Goal: Task Accomplishment & Management: Use online tool/utility

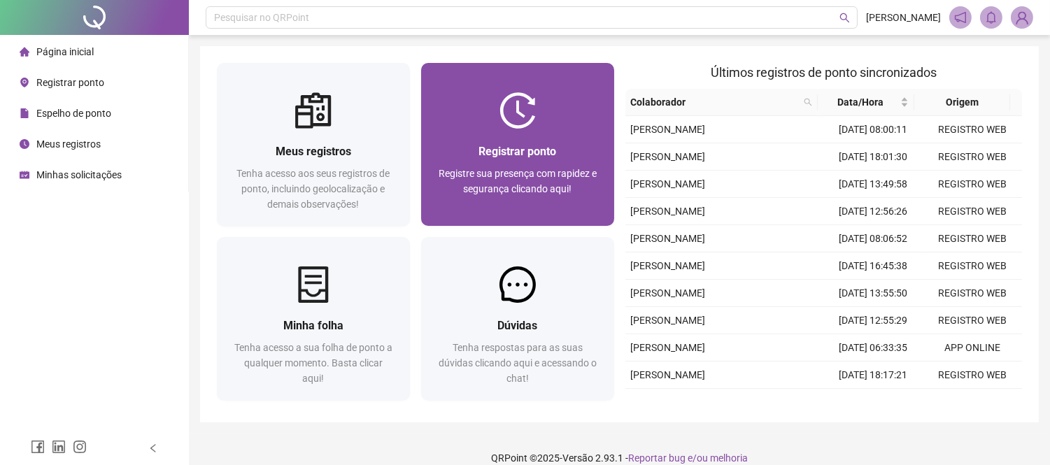
click at [561, 129] on div "Registrar ponto Registre sua presença com rapidez e segurança clicando aqui!" at bounding box center [517, 177] width 193 height 97
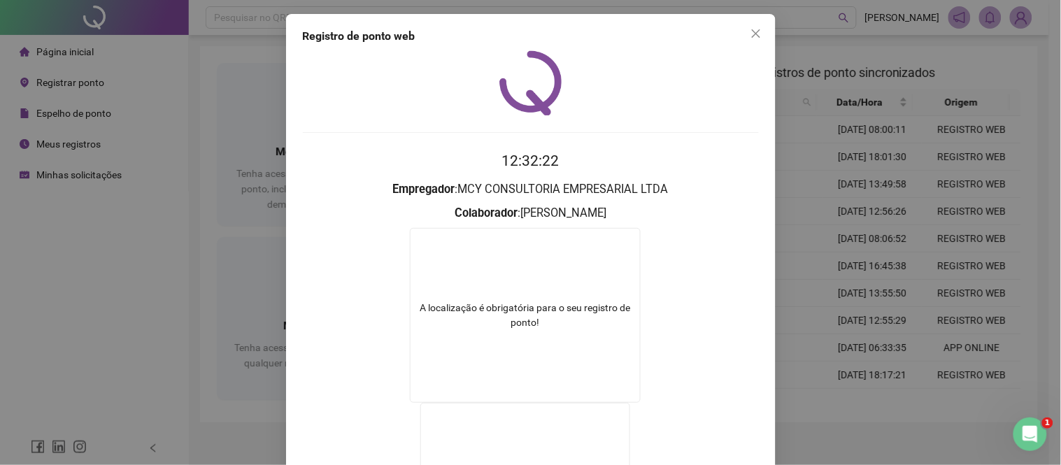
click at [810, 178] on div "Registro de ponto web 12:32:22 Empregador : MCY CONSULTORIA EMPRESARIAL LTDA Co…" at bounding box center [530, 232] width 1061 height 465
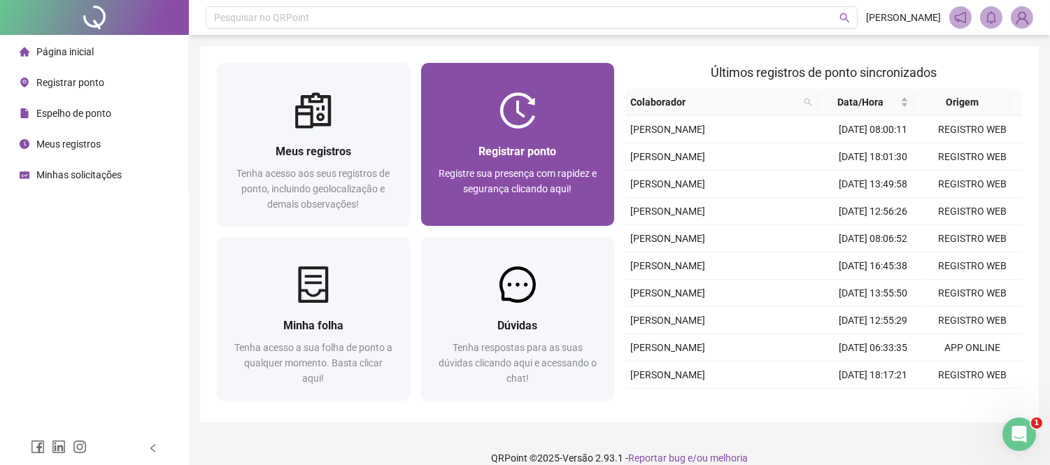
click at [523, 99] on img at bounding box center [517, 110] width 36 height 36
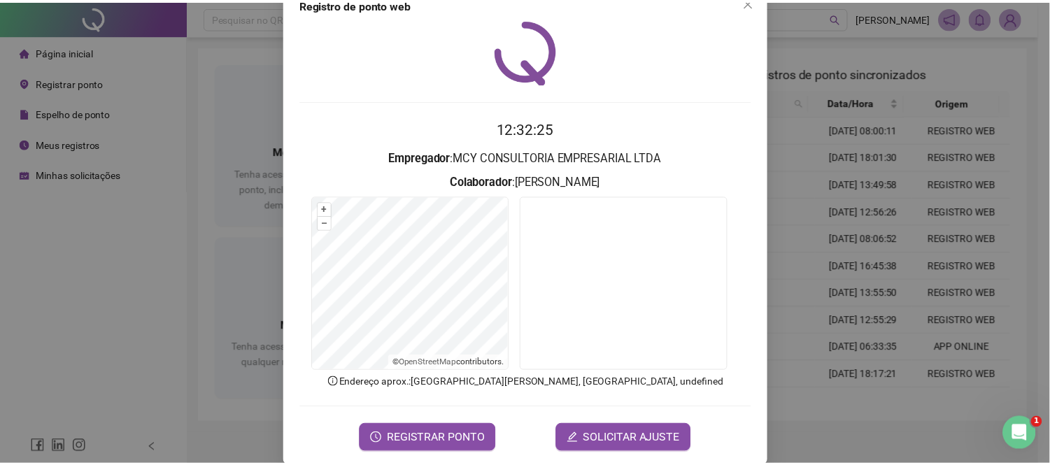
scroll to position [50, 0]
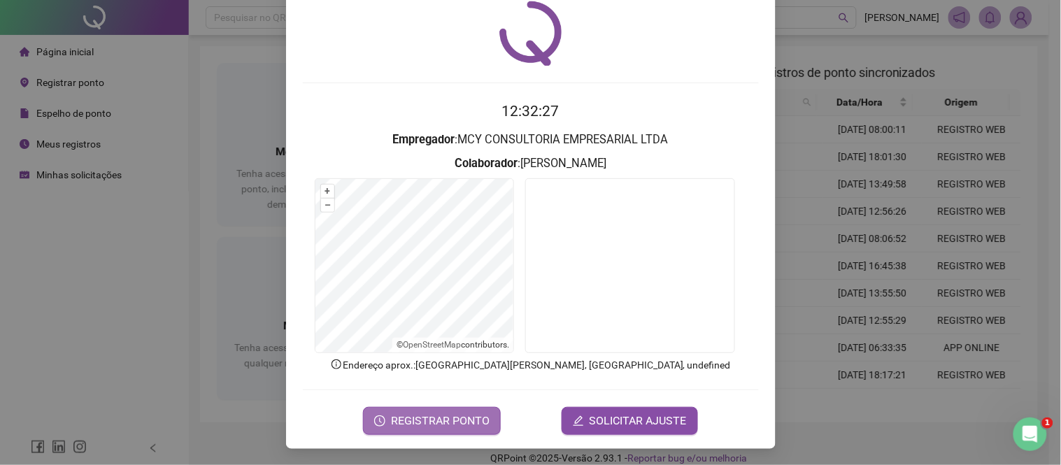
click at [427, 408] on button "REGISTRAR PONTO" at bounding box center [432, 421] width 138 height 28
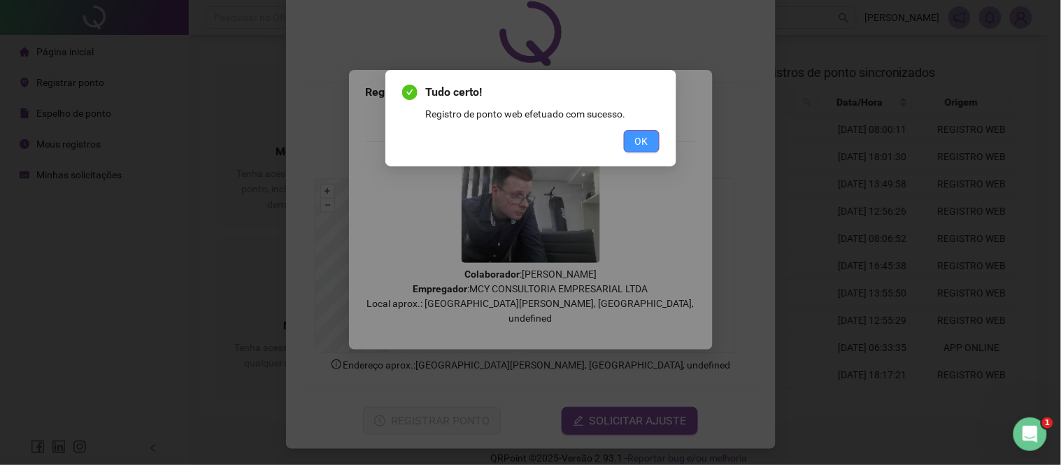
click at [647, 145] on span "OK" at bounding box center [641, 141] width 13 height 15
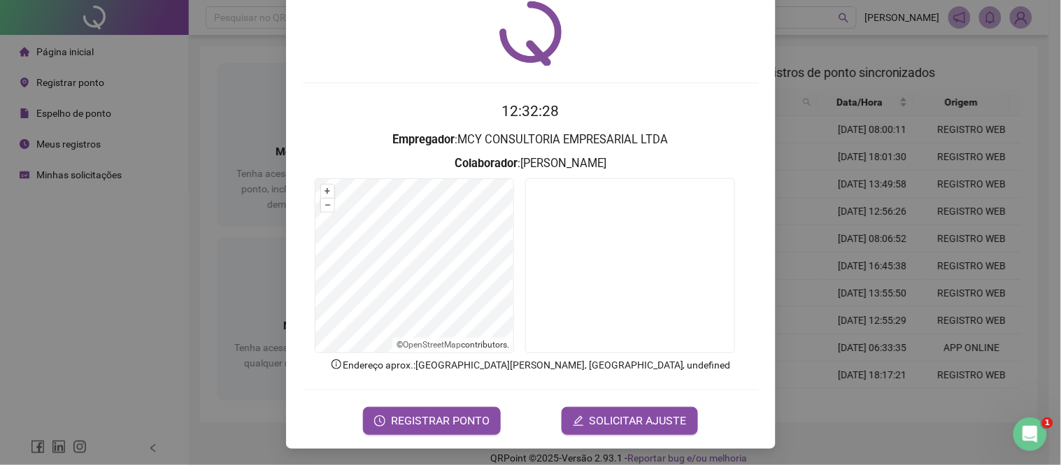
click at [850, 57] on div "Registro de ponto web 12:32:28 Empregador : MCY CONSULTORIA EMPRESARIAL LTDA Co…" at bounding box center [530, 232] width 1061 height 465
